Goal: Navigation & Orientation: Find specific page/section

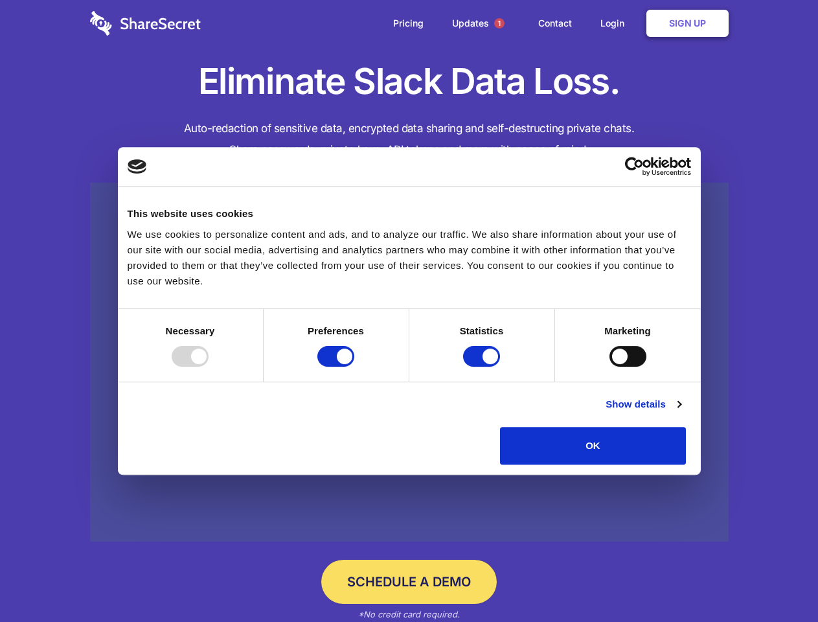
click at [209, 367] on div at bounding box center [190, 356] width 37 height 21
click at [354, 367] on input "Preferences" at bounding box center [335, 356] width 37 height 21
checkbox input "false"
click at [483, 367] on input "Statistics" at bounding box center [481, 356] width 37 height 21
checkbox input "false"
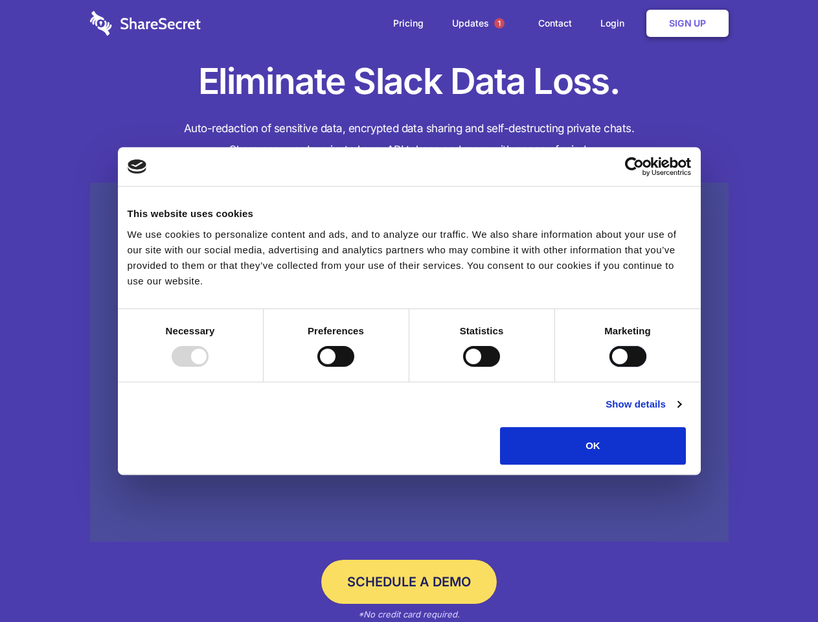
click at [609, 367] on input "Marketing" at bounding box center [627, 356] width 37 height 21
checkbox input "true"
click at [681, 412] on link "Show details" at bounding box center [642, 404] width 75 height 16
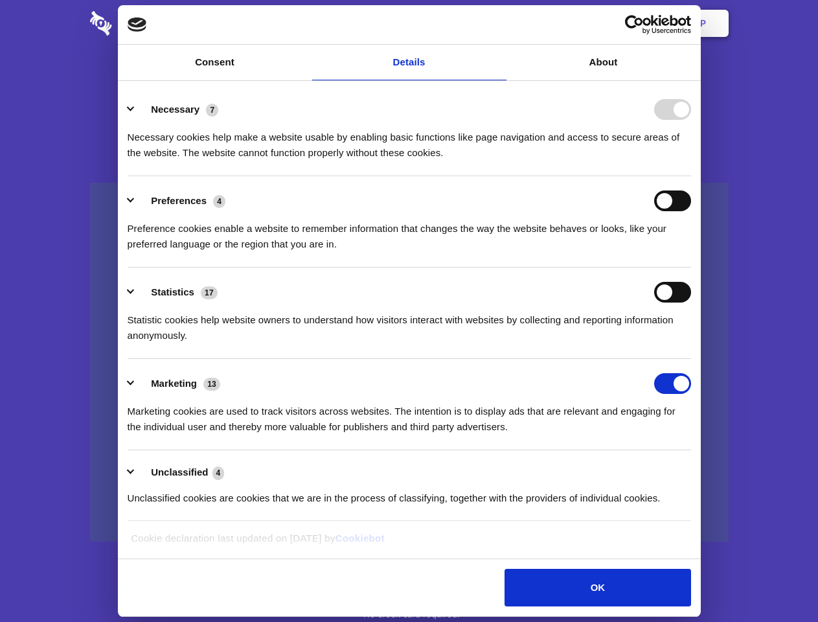
click at [691, 176] on li "Necessary 7 Necessary cookies help make a website usable by enabling basic func…" at bounding box center [409, 130] width 563 height 91
click at [499, 23] on span "1" at bounding box center [499, 23] width 10 height 10
